Goal: Information Seeking & Learning: Understand process/instructions

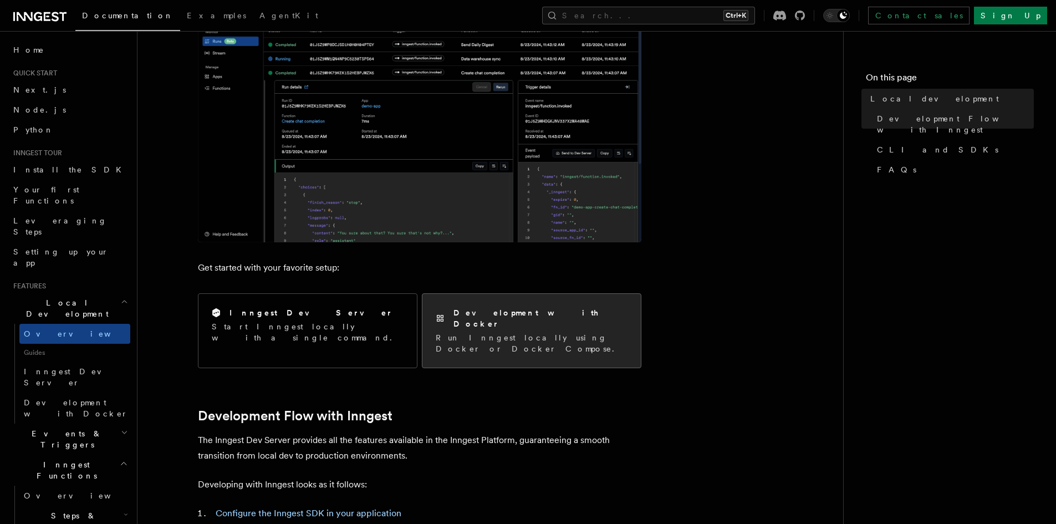
scroll to position [222, 0]
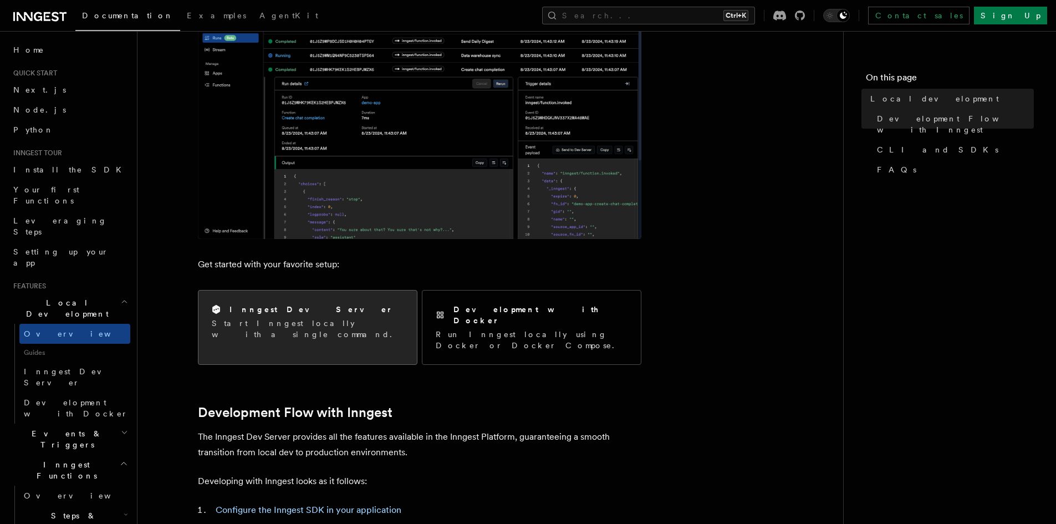
click at [284, 323] on p "Start Inngest locally with a single command." at bounding box center [308, 329] width 192 height 22
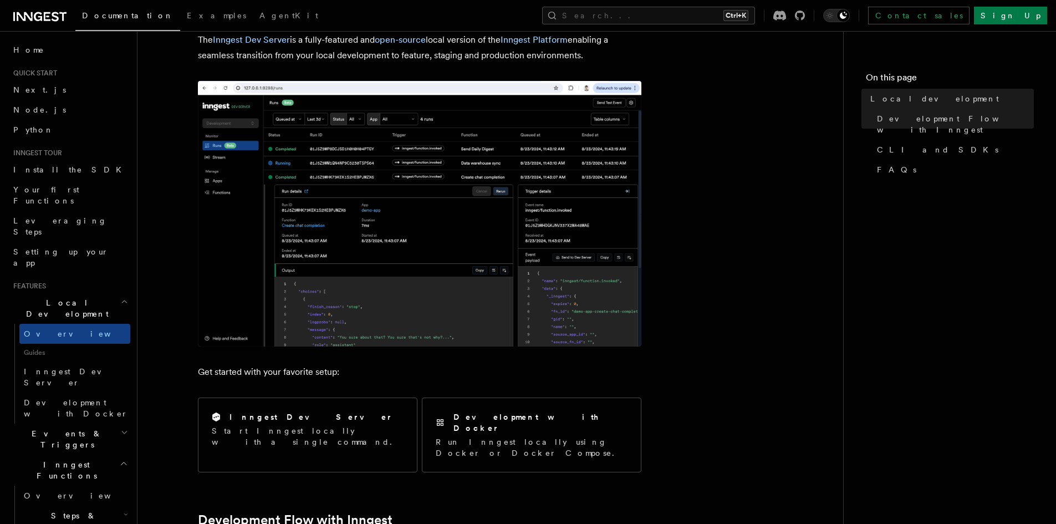
scroll to position [111, 0]
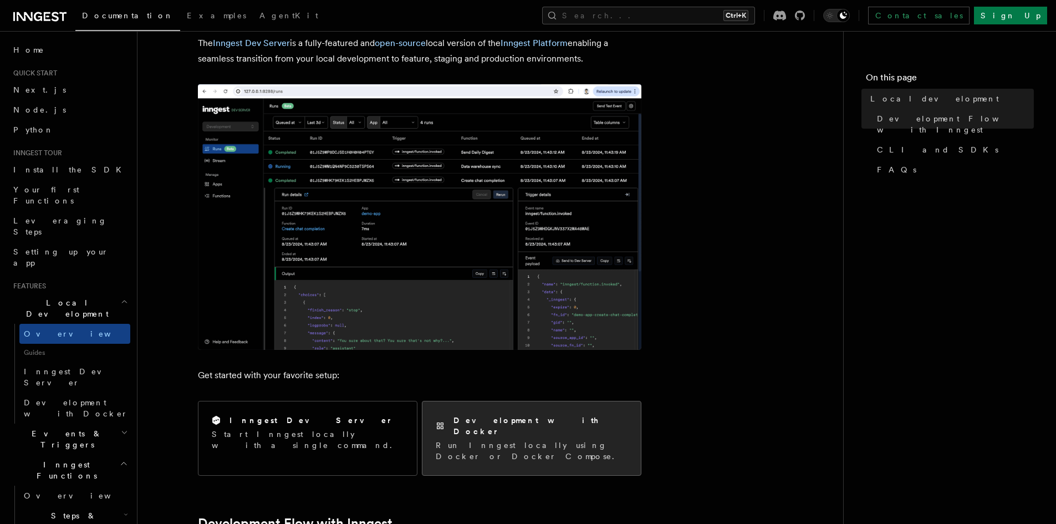
click at [617, 443] on div "Development with Docker Run Inngest locally using Docker or Docker Compose." at bounding box center [531, 438] width 218 height 74
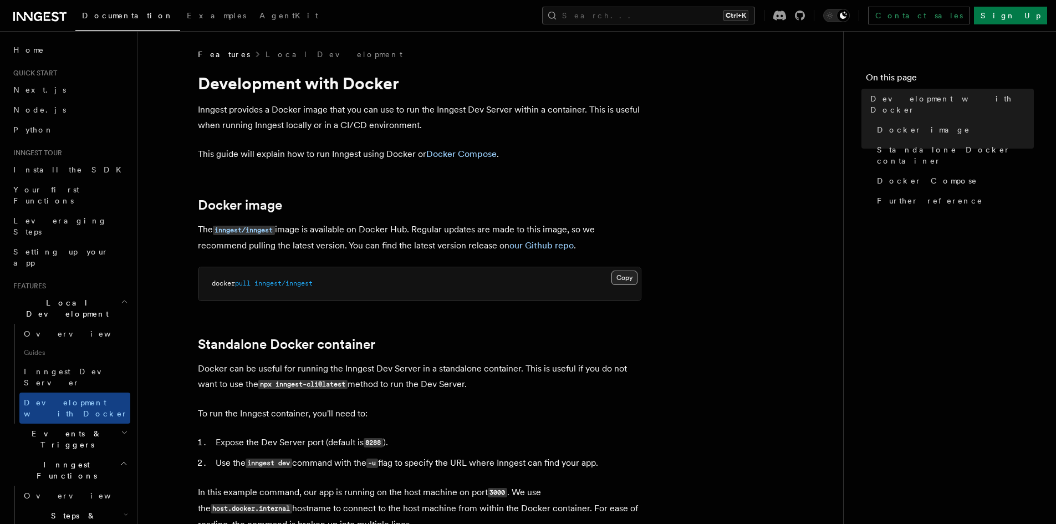
click at [625, 279] on button "Copy Copied" at bounding box center [625, 278] width 26 height 14
click at [480, 155] on link "Docker Compose" at bounding box center [461, 154] width 70 height 11
click at [632, 274] on button "Copy Copied" at bounding box center [625, 278] width 26 height 14
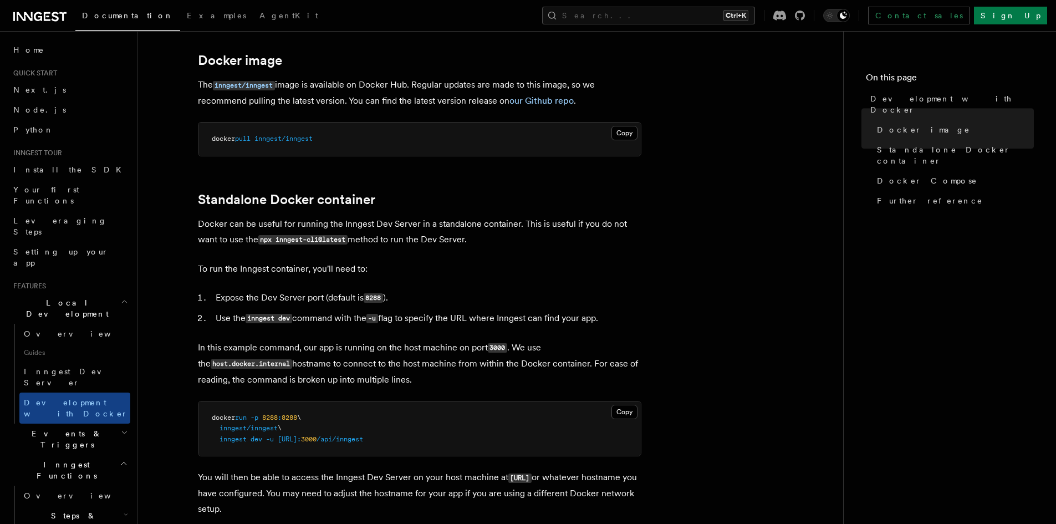
scroll to position [111, 0]
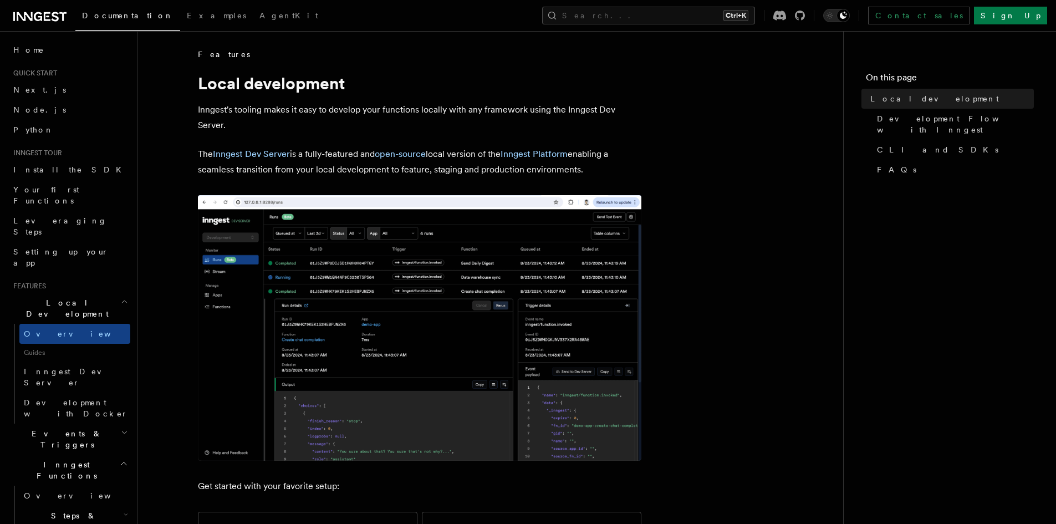
click at [42, 16] on icon at bounding box center [39, 16] width 53 height 13
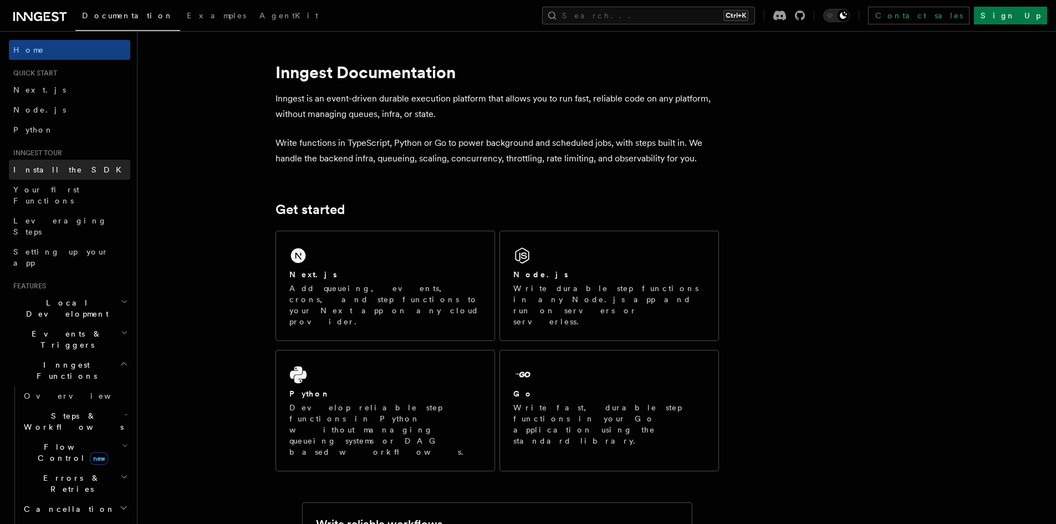
click at [40, 166] on span "Install the SDK" at bounding box center [70, 169] width 115 height 9
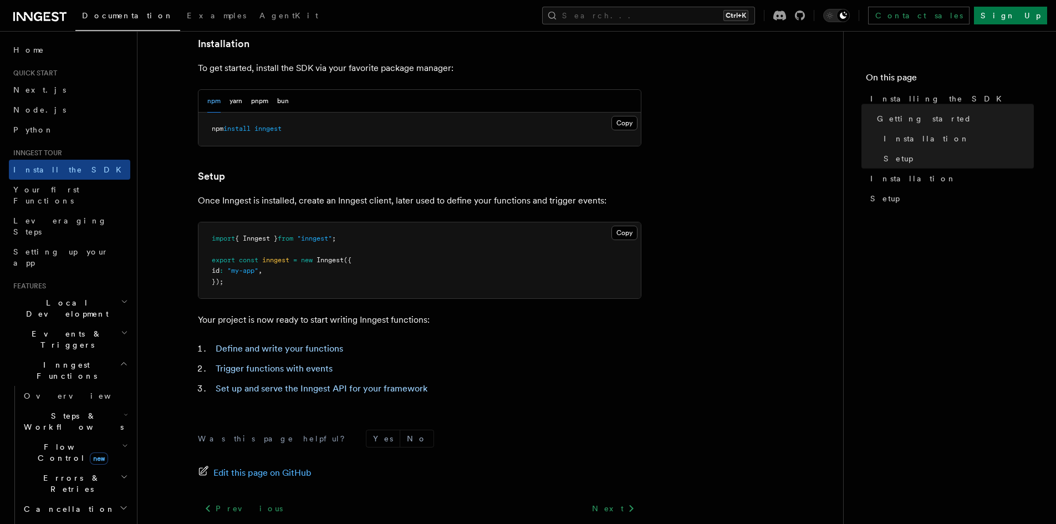
scroll to position [333, 0]
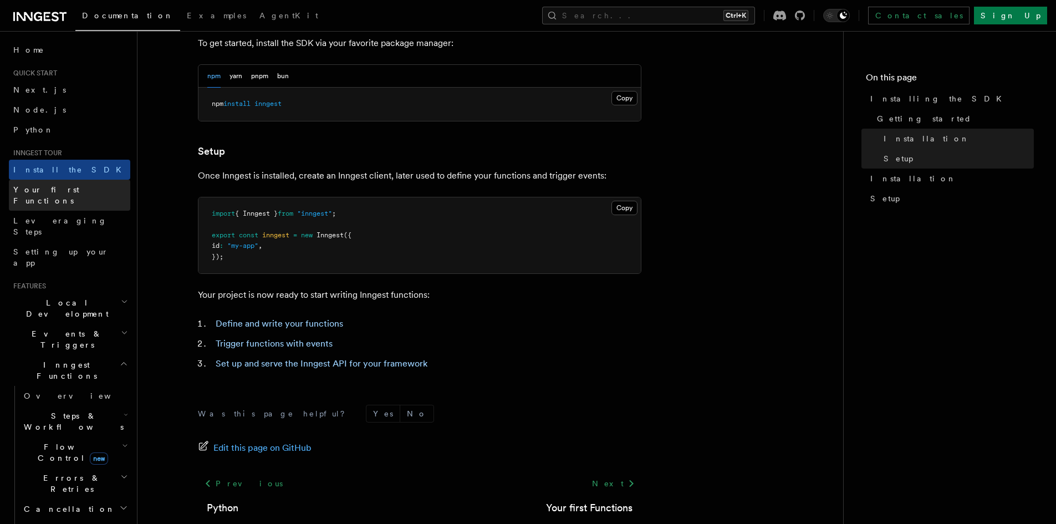
click at [62, 187] on span "Your first Functions" at bounding box center [46, 195] width 66 height 20
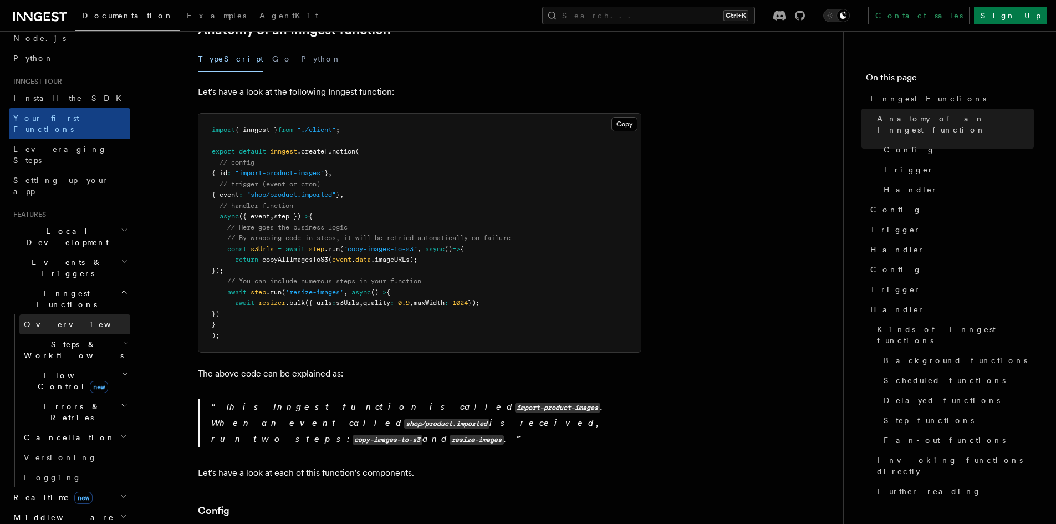
scroll to position [111, 0]
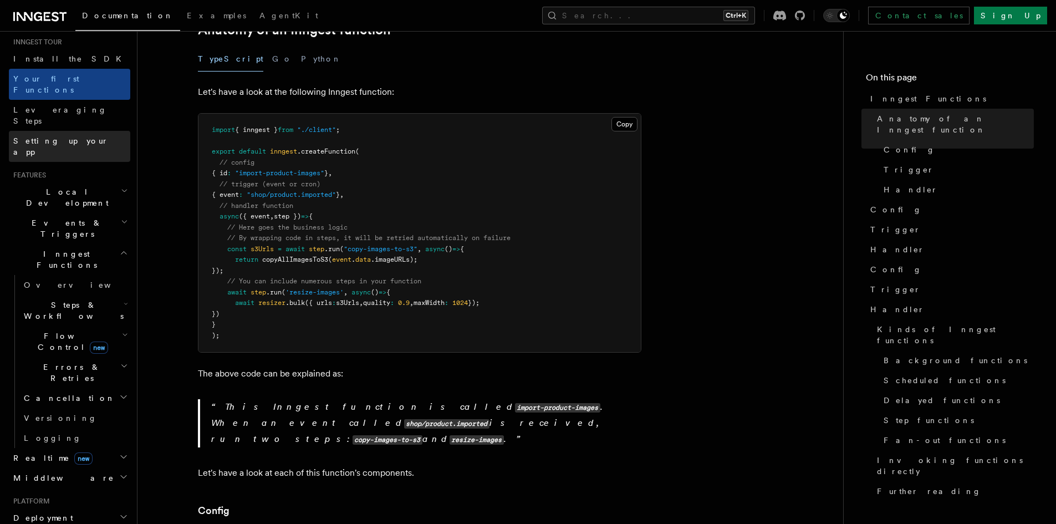
click at [56, 136] on span "Setting up your app" at bounding box center [60, 146] width 95 height 20
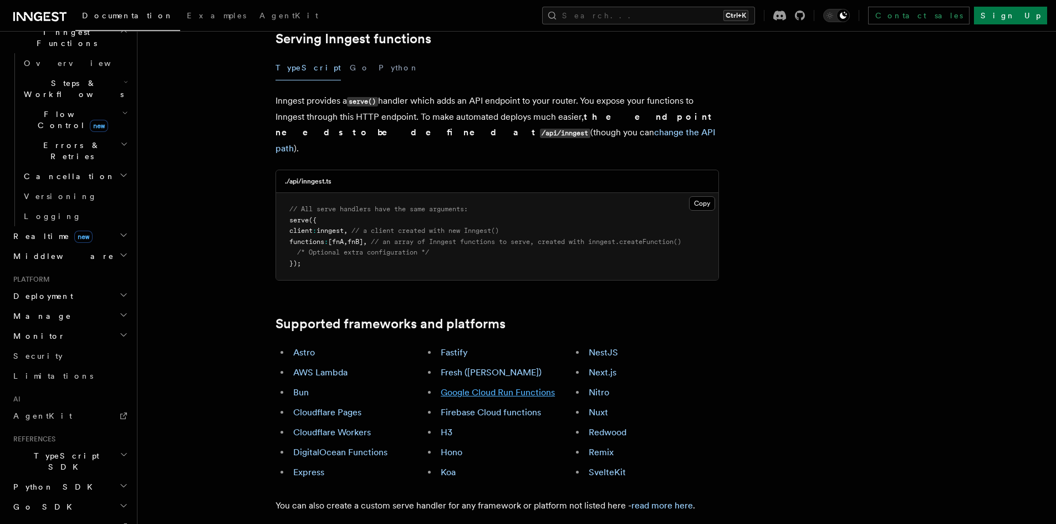
scroll to position [444, 0]
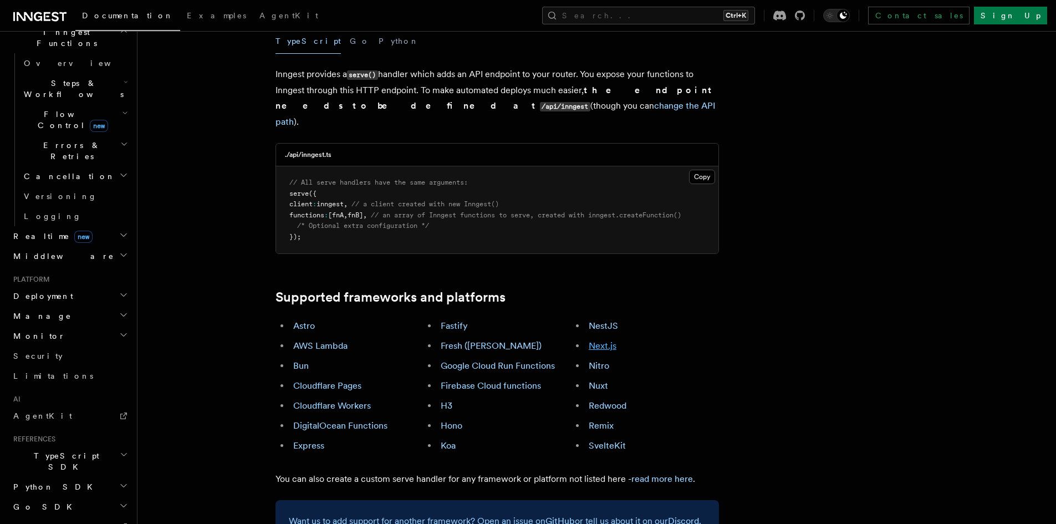
click at [606, 340] on link "Next.js" at bounding box center [603, 345] width 28 height 11
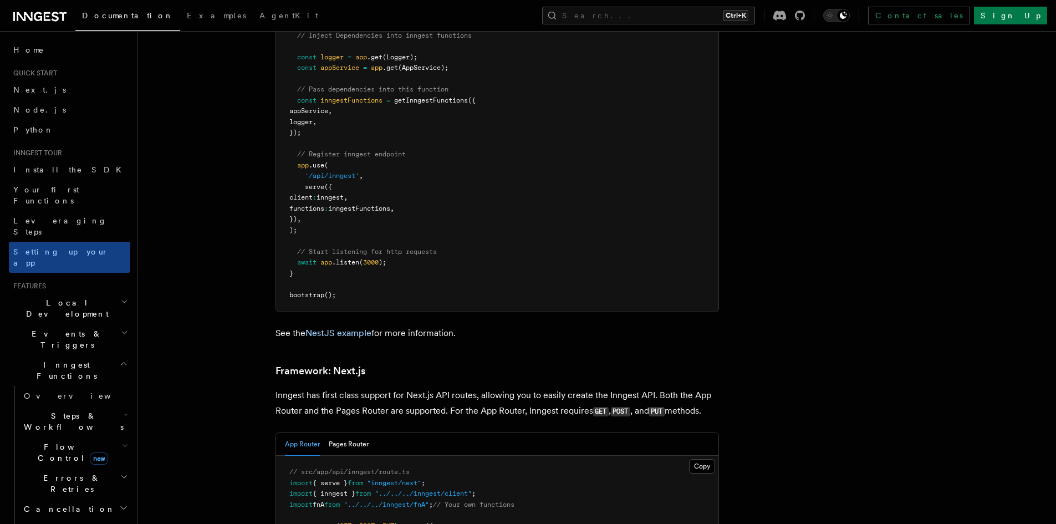
click at [64, 297] on span "Local Development" at bounding box center [65, 308] width 112 height 22
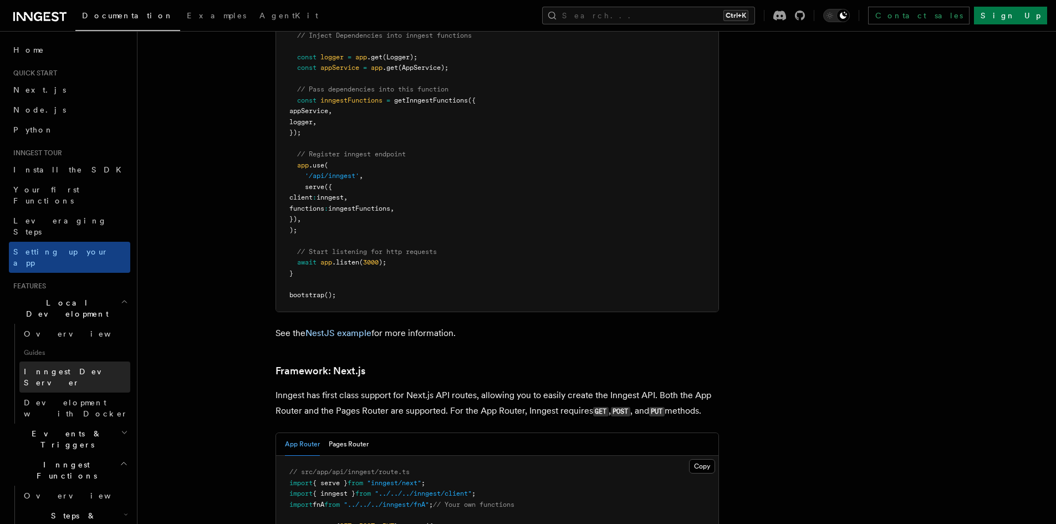
click at [55, 367] on span "Inngest Dev Server" at bounding box center [71, 377] width 95 height 20
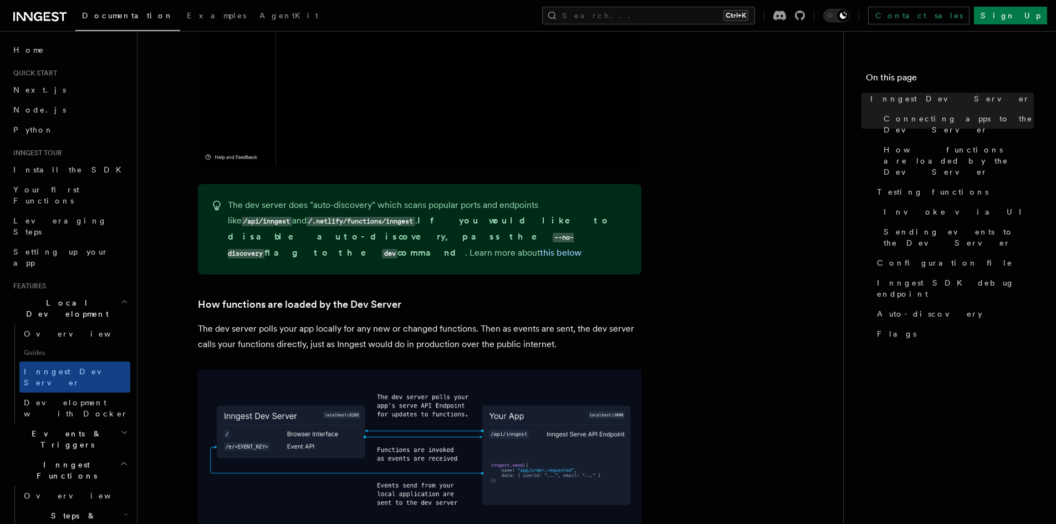
scroll to position [776, 0]
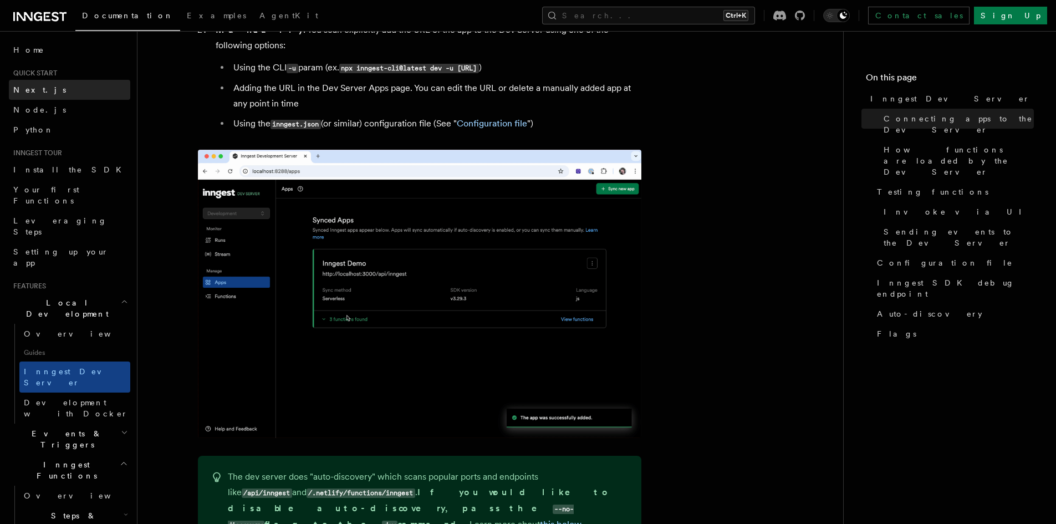
click at [42, 93] on link "Next.js" at bounding box center [69, 90] width 121 height 20
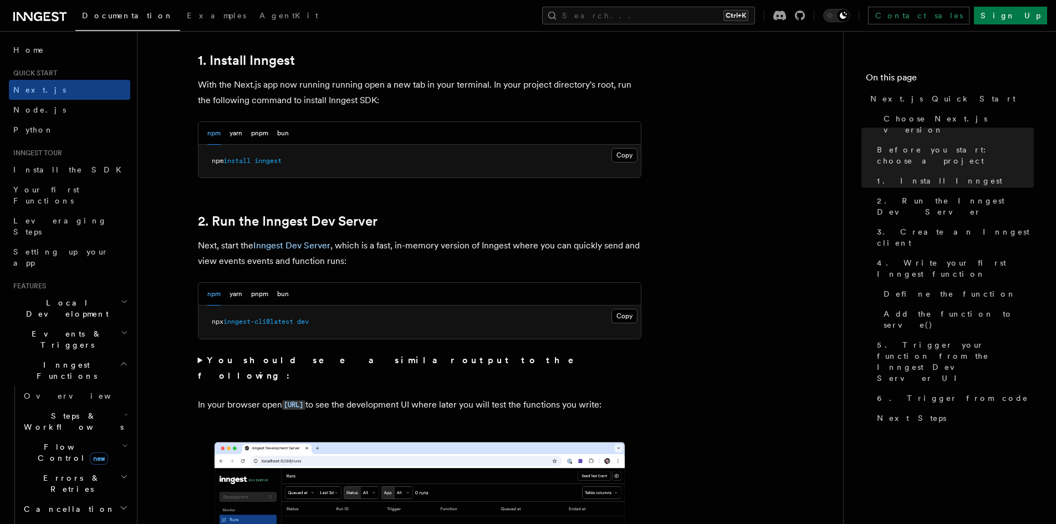
scroll to position [610, 0]
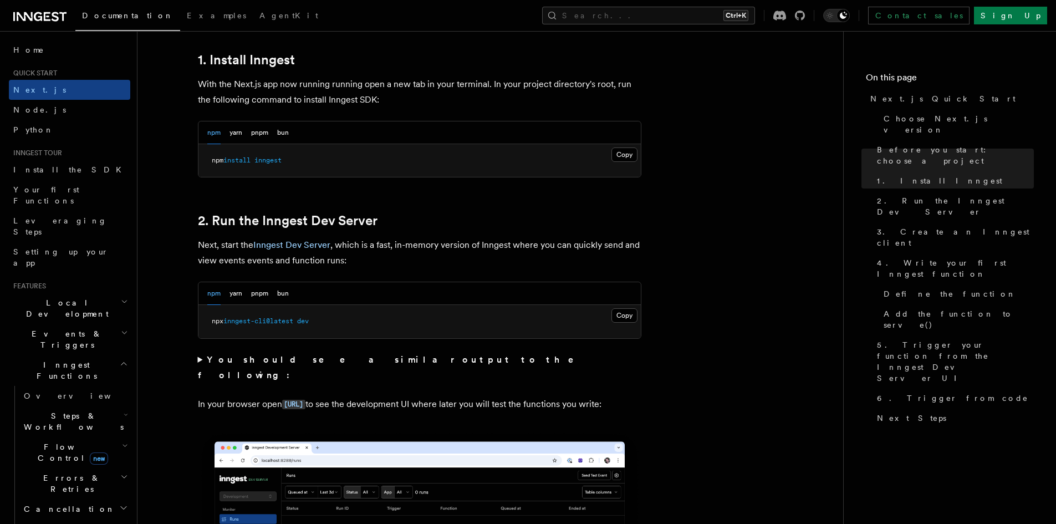
click at [335, 361] on strong "You should see a similar output to the following:" at bounding box center [394, 367] width 392 height 26
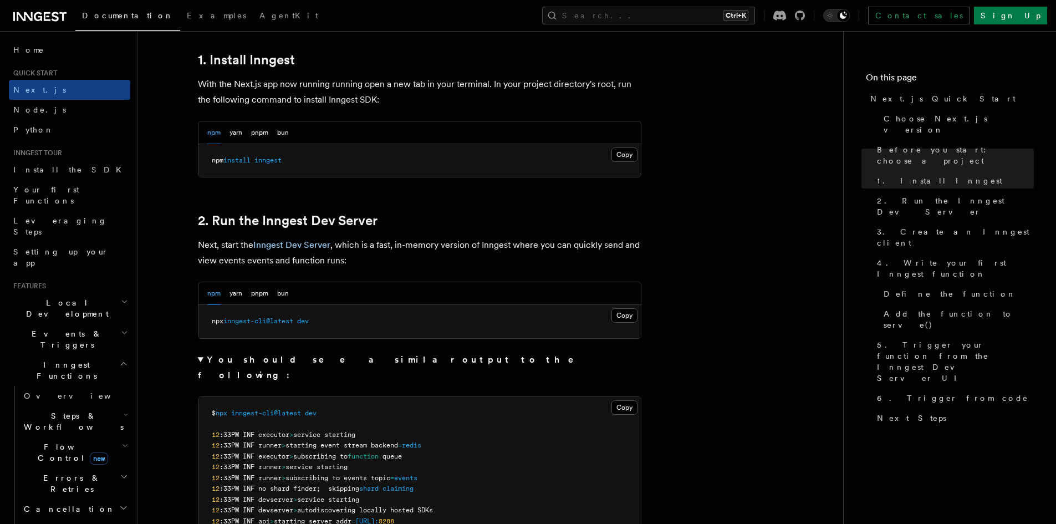
click at [290, 284] on div "npm yarn pnpm bun" at bounding box center [419, 293] width 442 height 23
click at [287, 290] on button "bun" at bounding box center [283, 293] width 12 height 23
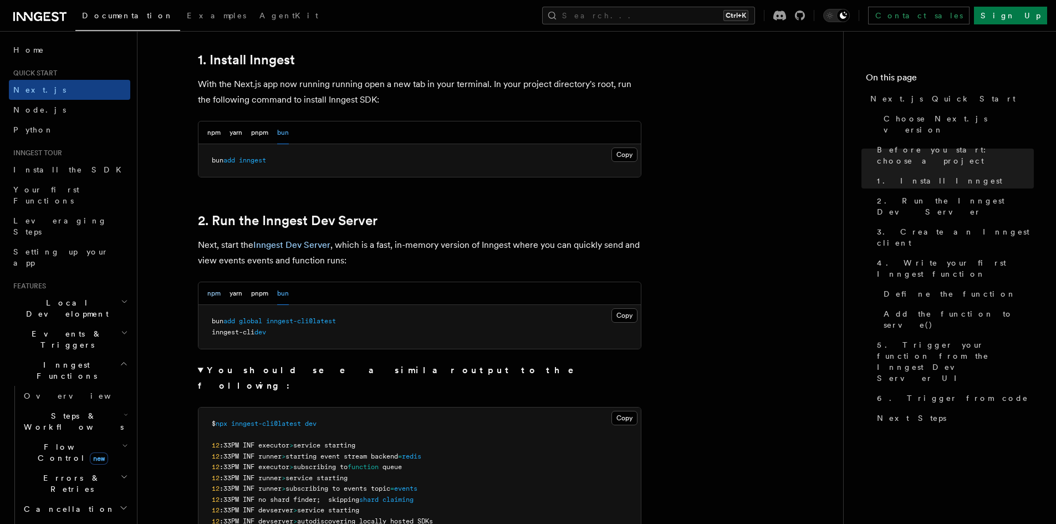
click at [216, 299] on button "npm" at bounding box center [213, 293] width 13 height 23
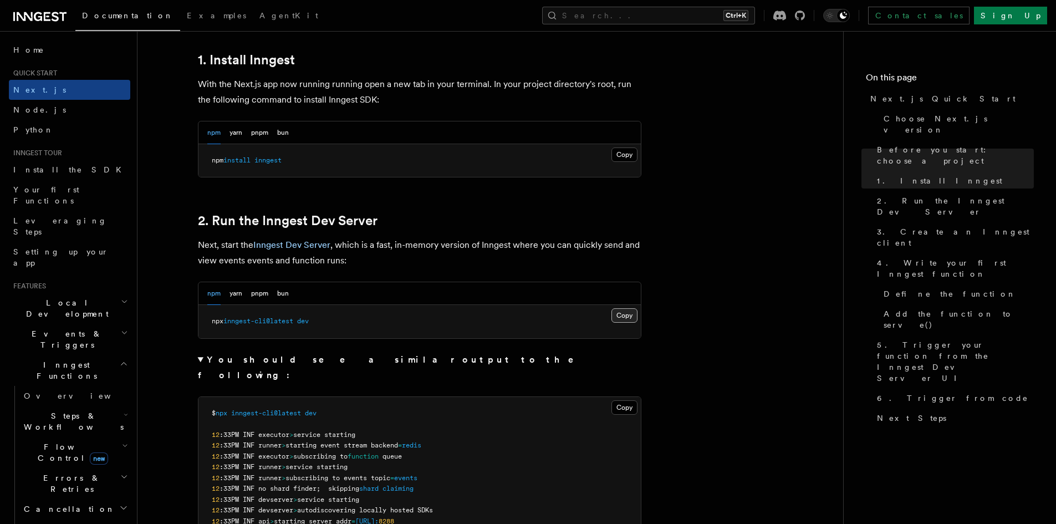
click at [625, 315] on button "Copy Copied" at bounding box center [625, 315] width 26 height 14
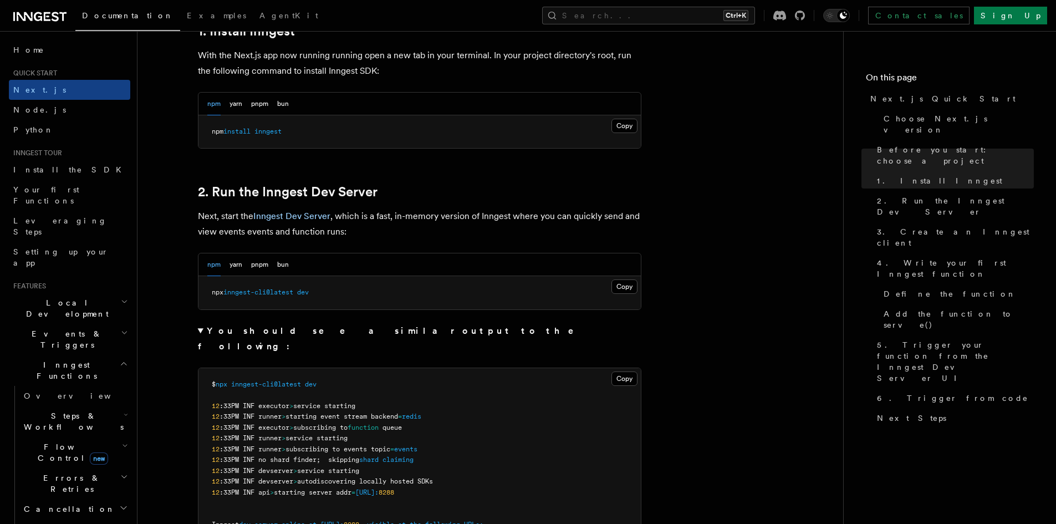
scroll to position [776, 0]
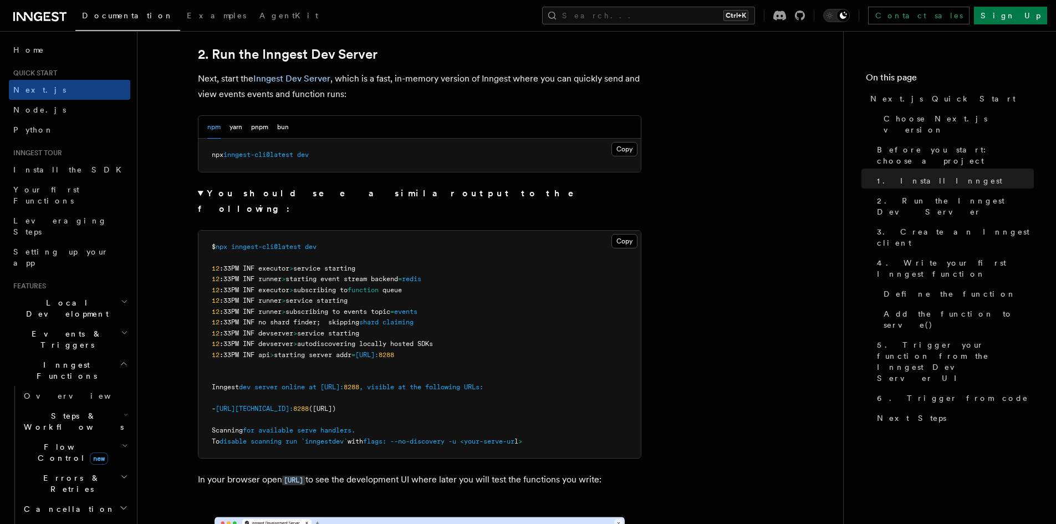
drag, startPoint x: 281, startPoint y: 128, endPoint x: 302, endPoint y: 138, distance: 22.8
click at [282, 128] on button "bun" at bounding box center [283, 127] width 12 height 23
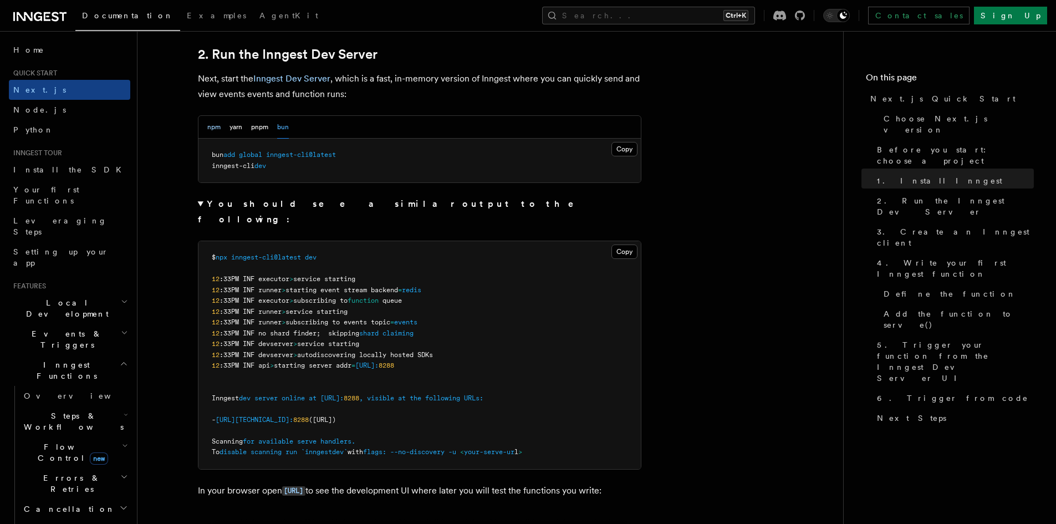
click at [216, 130] on button "npm" at bounding box center [213, 127] width 13 height 23
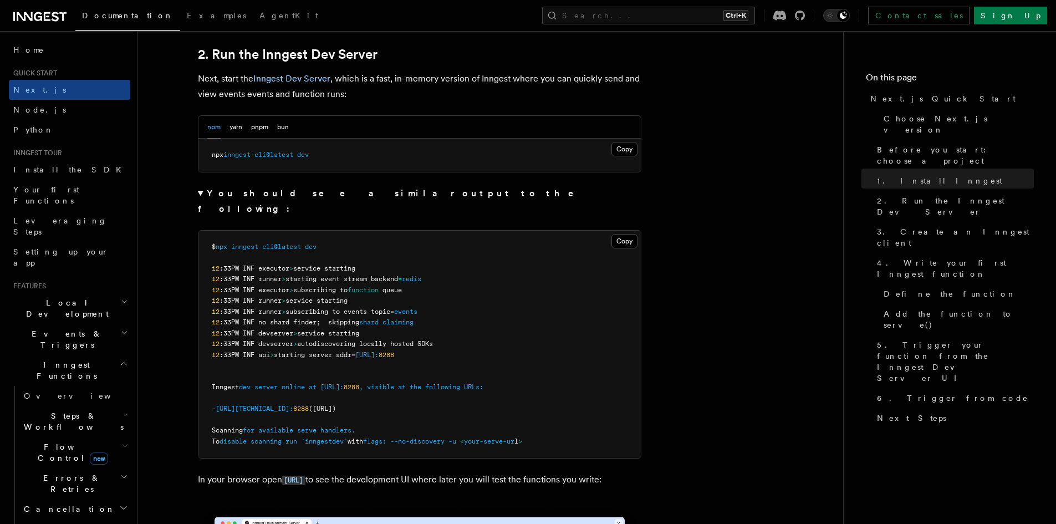
click at [638, 149] on pre "npx inngest-cli@latest dev" at bounding box center [419, 155] width 442 height 33
click at [629, 150] on button "Copy Copied" at bounding box center [625, 149] width 26 height 14
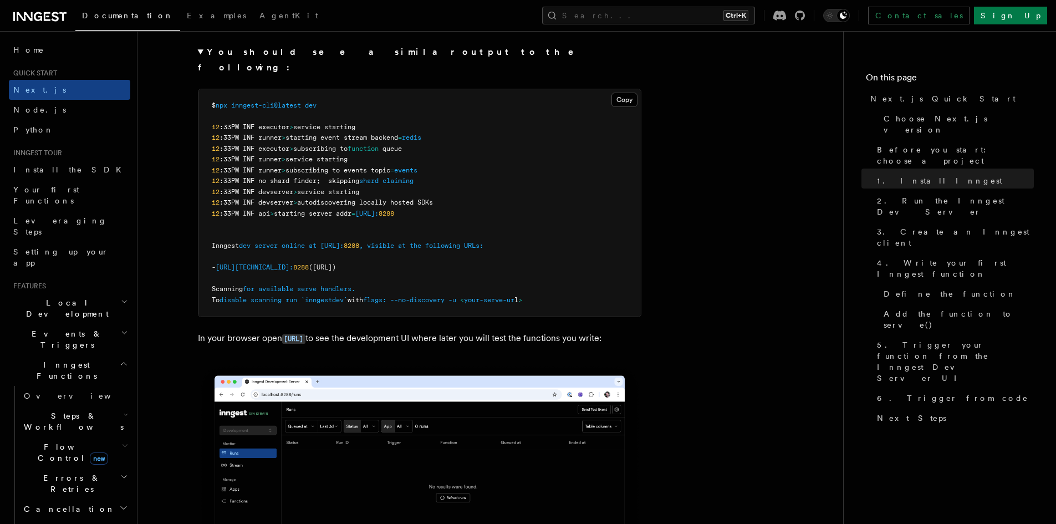
scroll to position [943, 0]
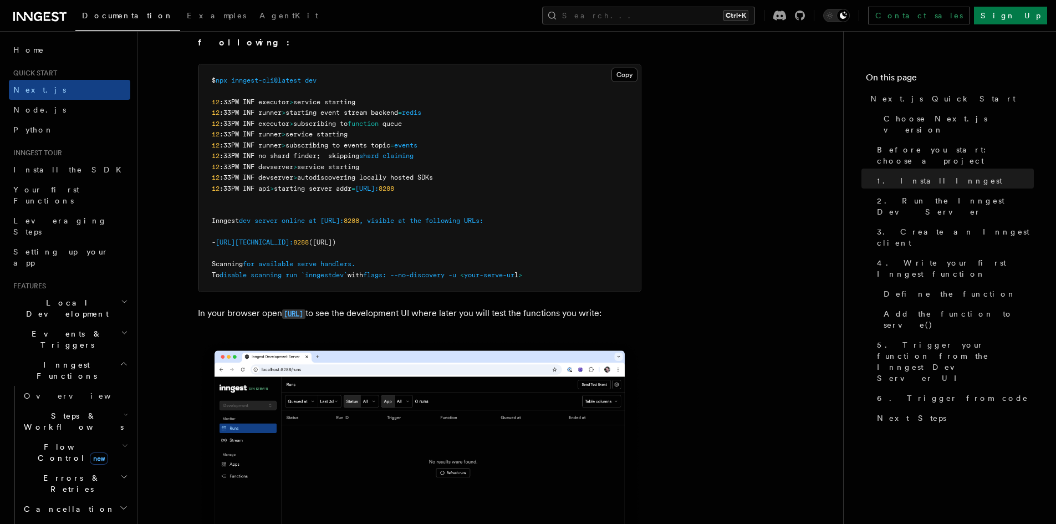
click at [306, 309] on code "[URL]" at bounding box center [293, 313] width 23 height 9
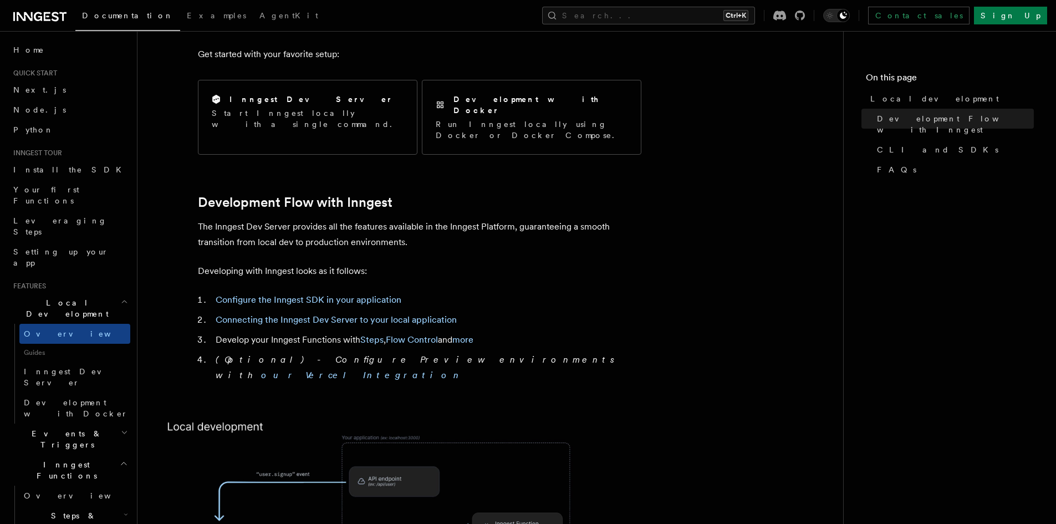
scroll to position [388, 0]
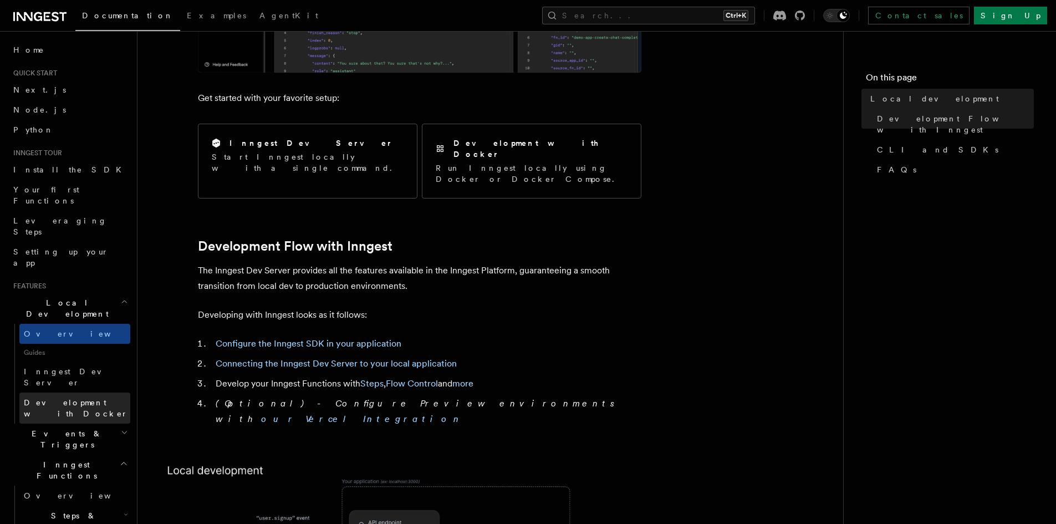
click at [75, 398] on span "Development with Docker" at bounding box center [76, 408] width 104 height 20
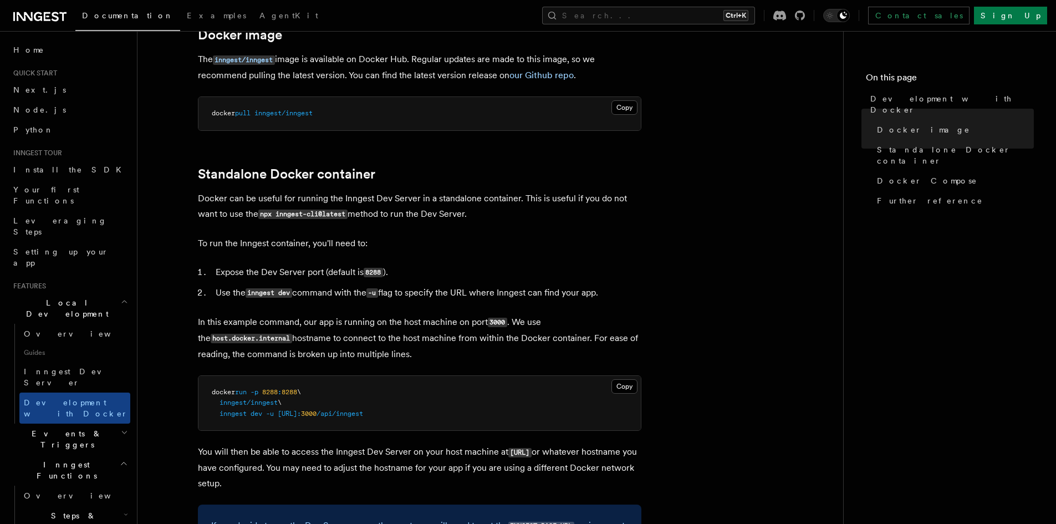
scroll to position [166, 0]
